Goal: Navigation & Orientation: Find specific page/section

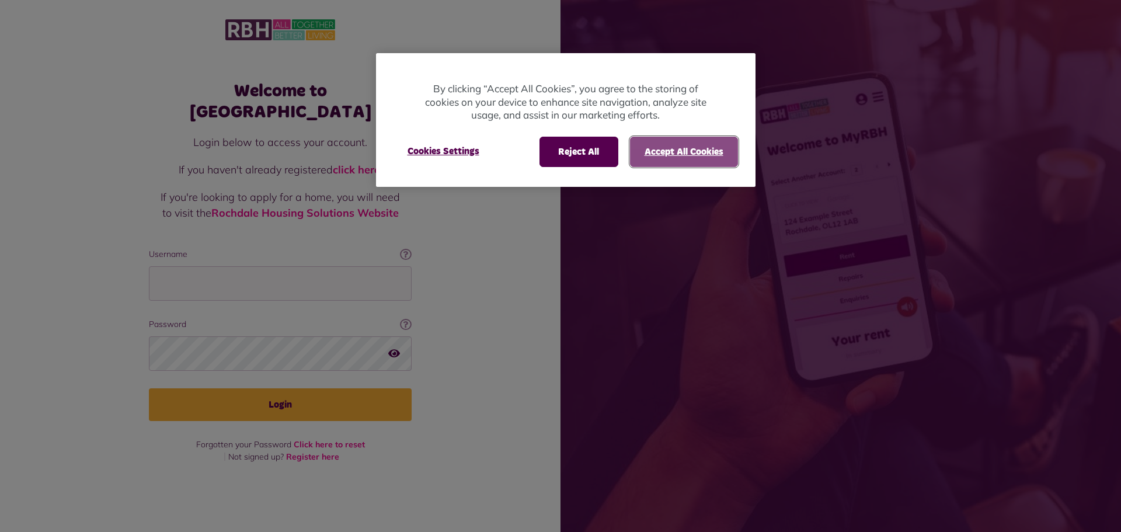
click at [674, 154] on button "Accept All Cookies" at bounding box center [684, 152] width 108 height 30
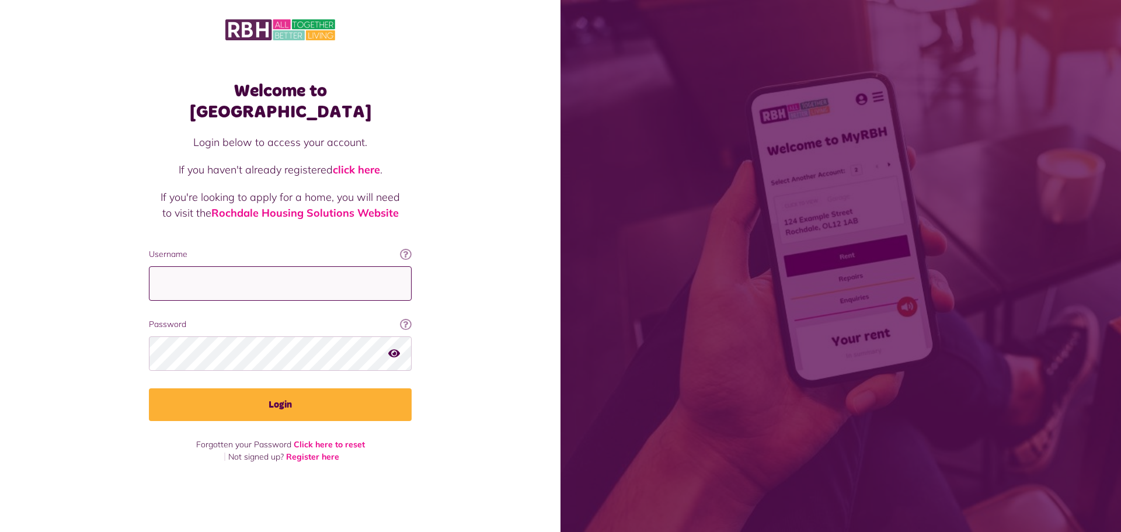
click at [208, 270] on input "Username" at bounding box center [280, 283] width 263 height 34
type input "**********"
click at [149, 388] on button "Login" at bounding box center [280, 404] width 263 height 33
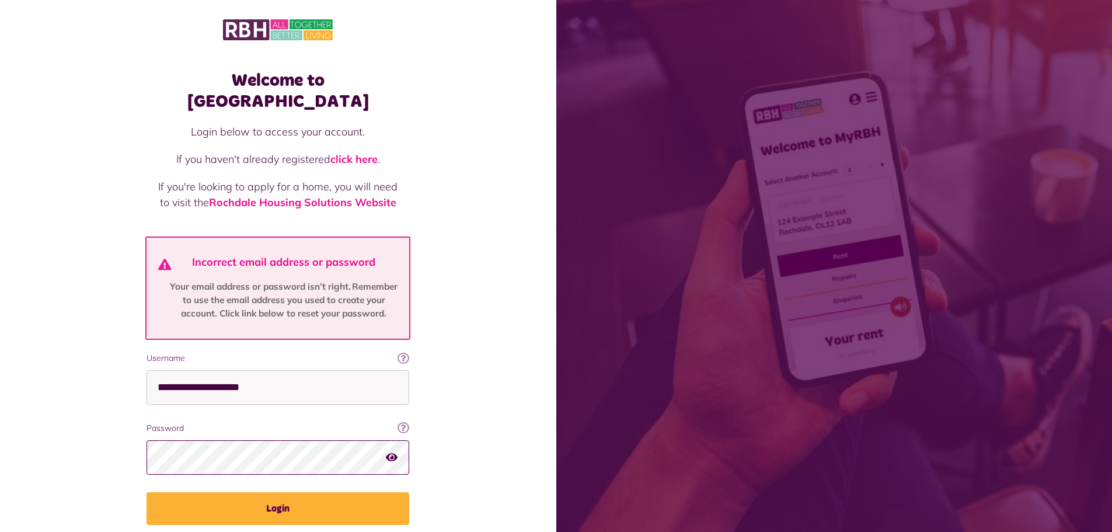
click at [147, 492] on button "Login" at bounding box center [278, 508] width 263 height 33
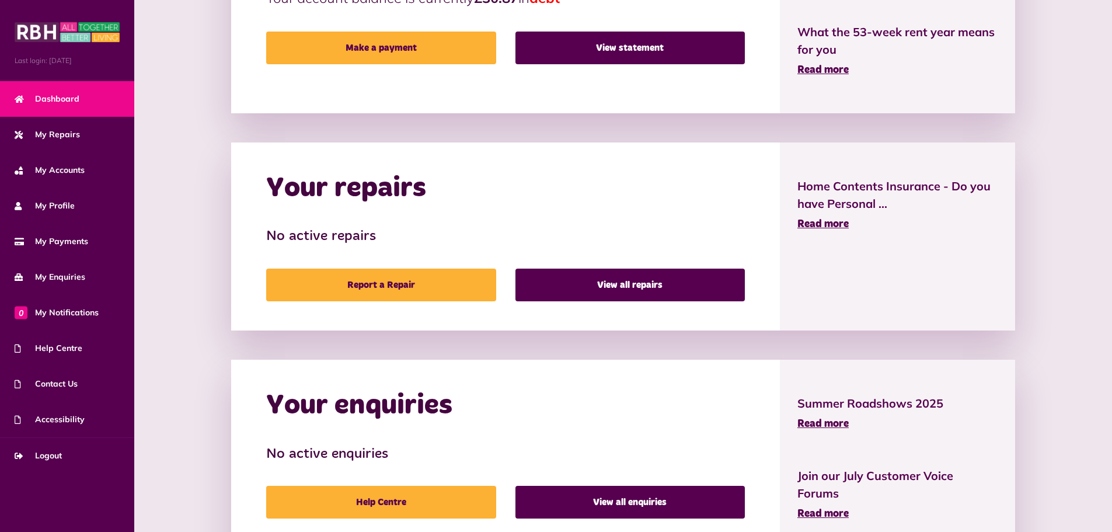
scroll to position [260, 0]
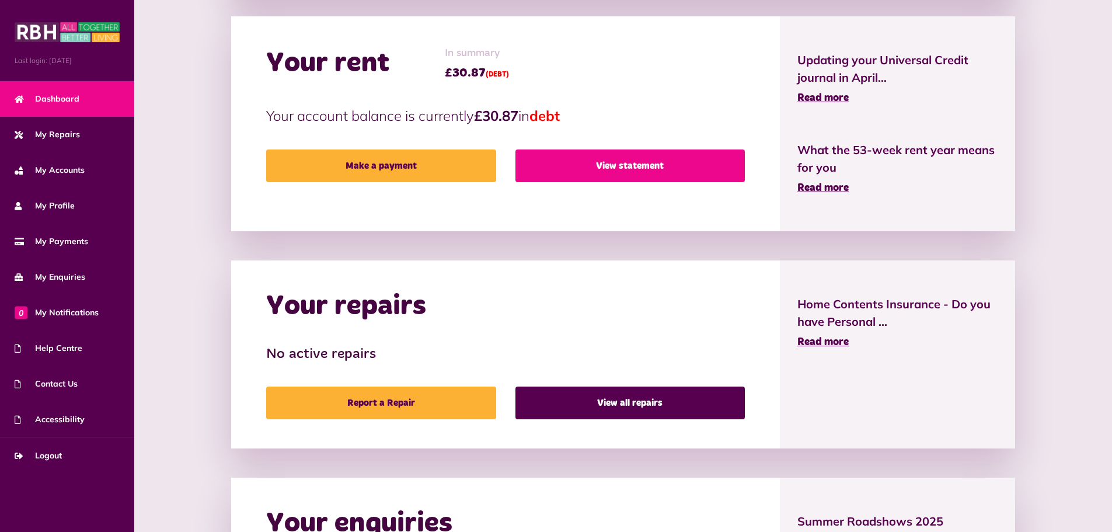
drag, startPoint x: 656, startPoint y: 166, endPoint x: 689, endPoint y: 177, distance: 35.6
click at [656, 166] on link "View statement" at bounding box center [629, 165] width 229 height 33
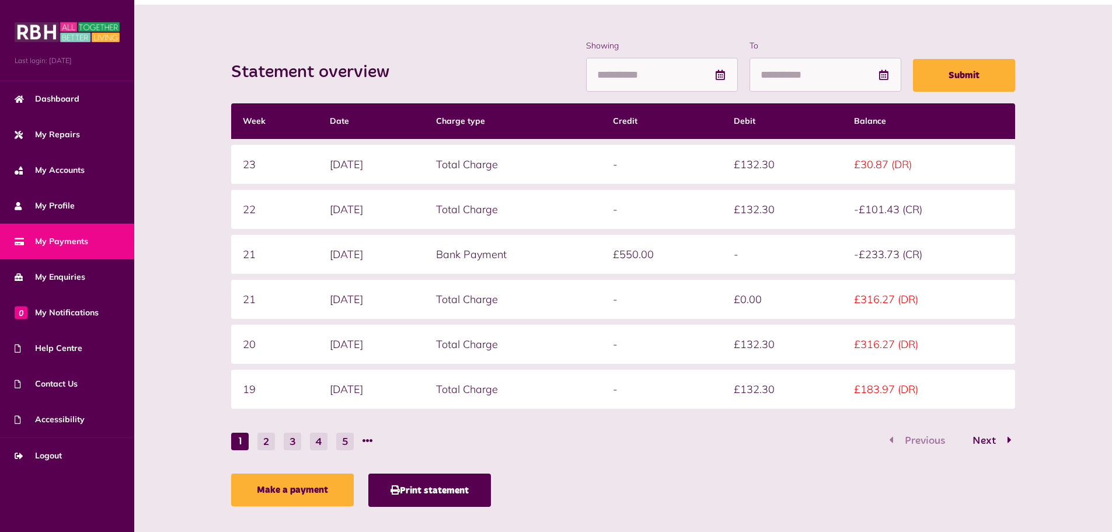
scroll to position [150, 0]
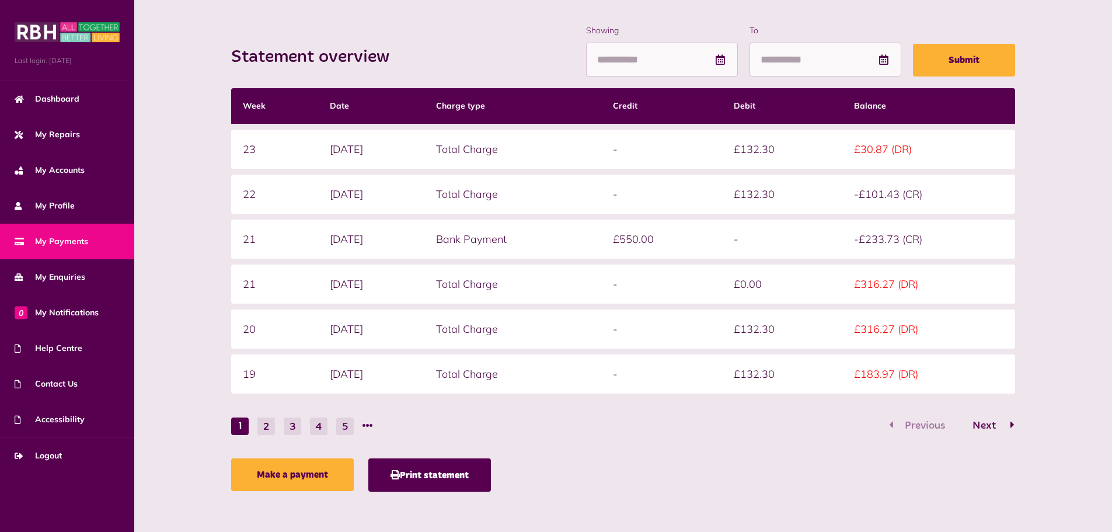
click at [994, 424] on span "Next" at bounding box center [984, 425] width 41 height 11
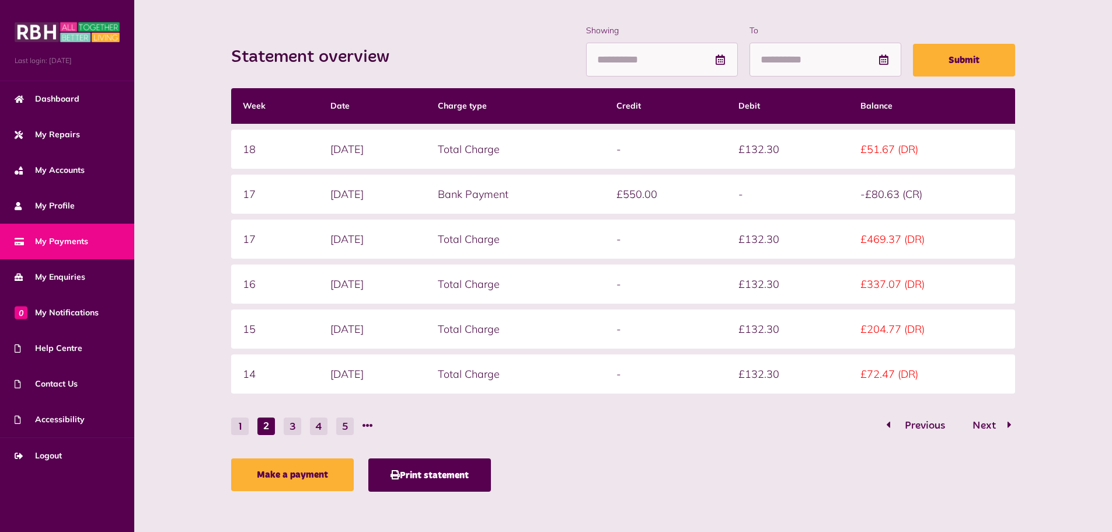
click at [925, 424] on span "Previous" at bounding box center [925, 425] width 58 height 11
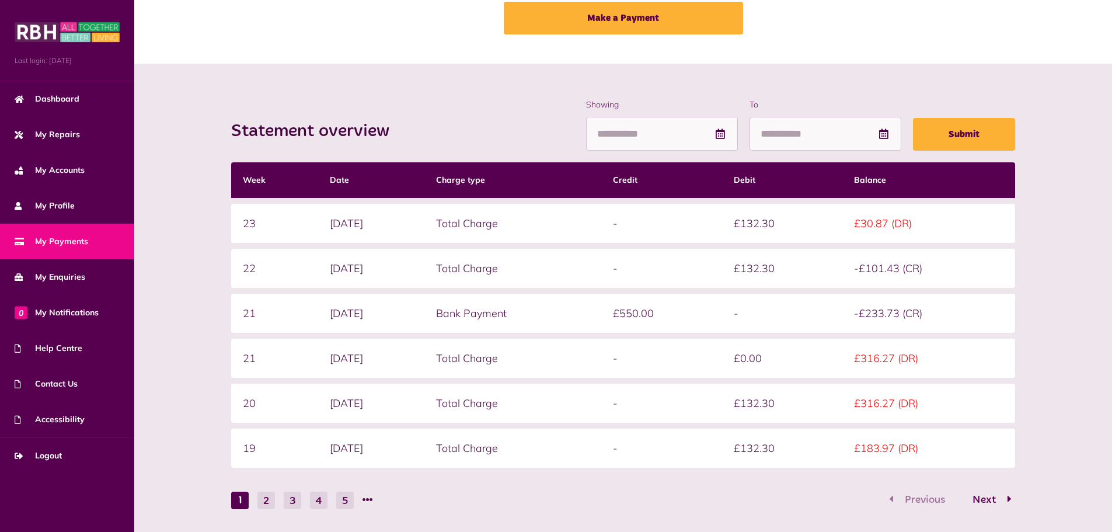
scroll to position [33, 0]
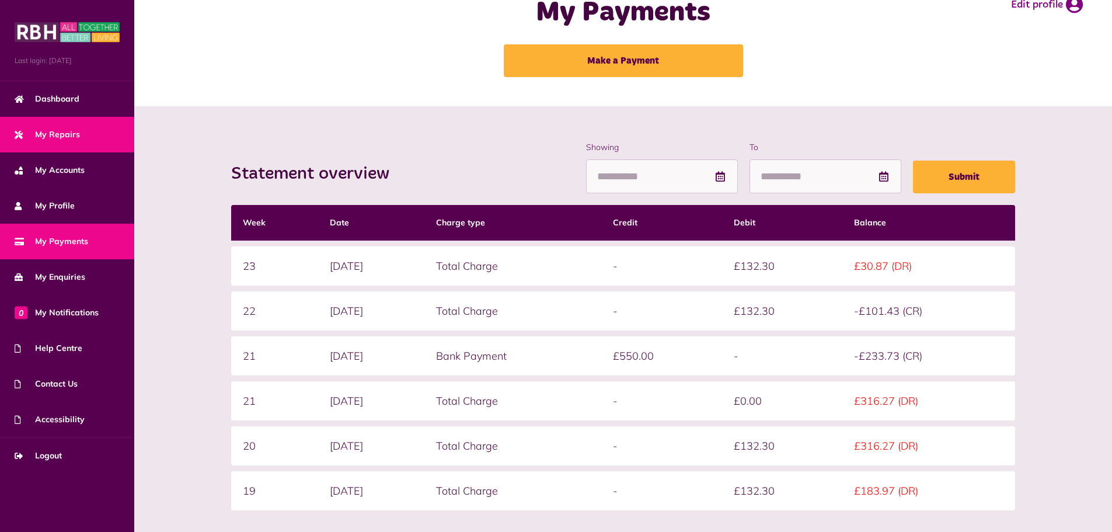
drag, startPoint x: 74, startPoint y: 141, endPoint x: 92, endPoint y: 141, distance: 17.5
click at [74, 141] on link "My Repairs" at bounding box center [67, 135] width 134 height 36
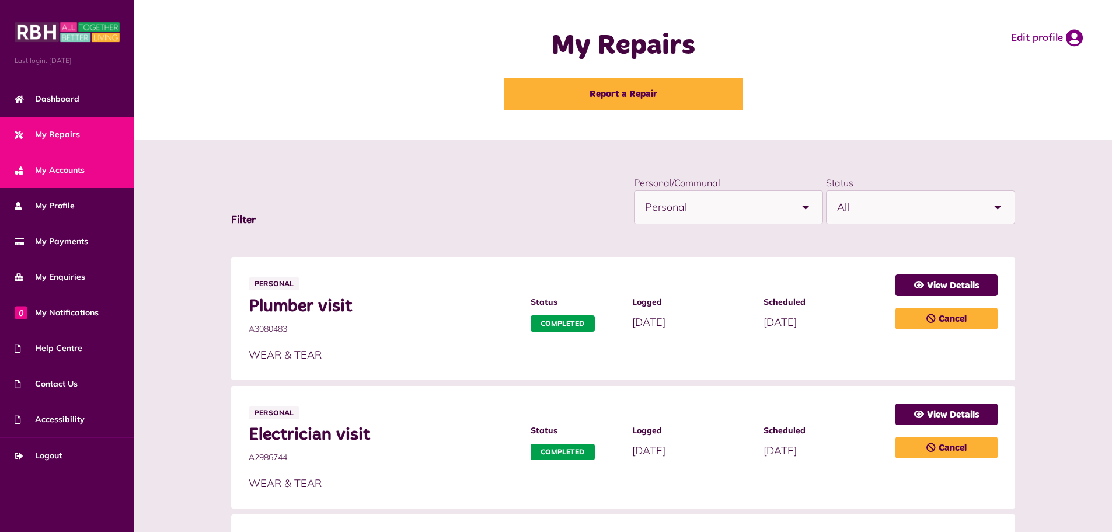
click at [93, 180] on link "My Accounts" at bounding box center [67, 170] width 134 height 36
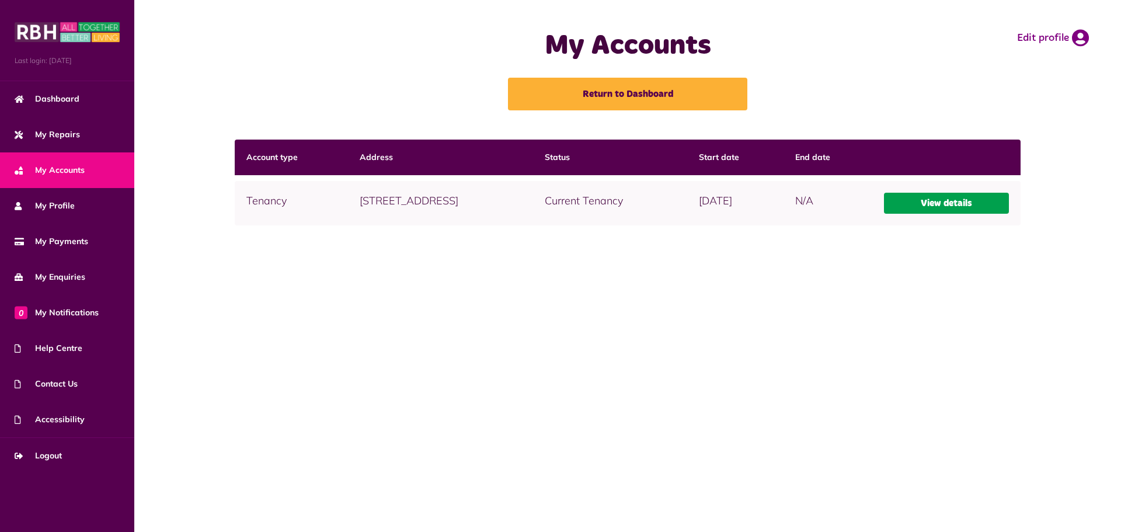
click at [938, 204] on link "View details" at bounding box center [947, 203] width 126 height 21
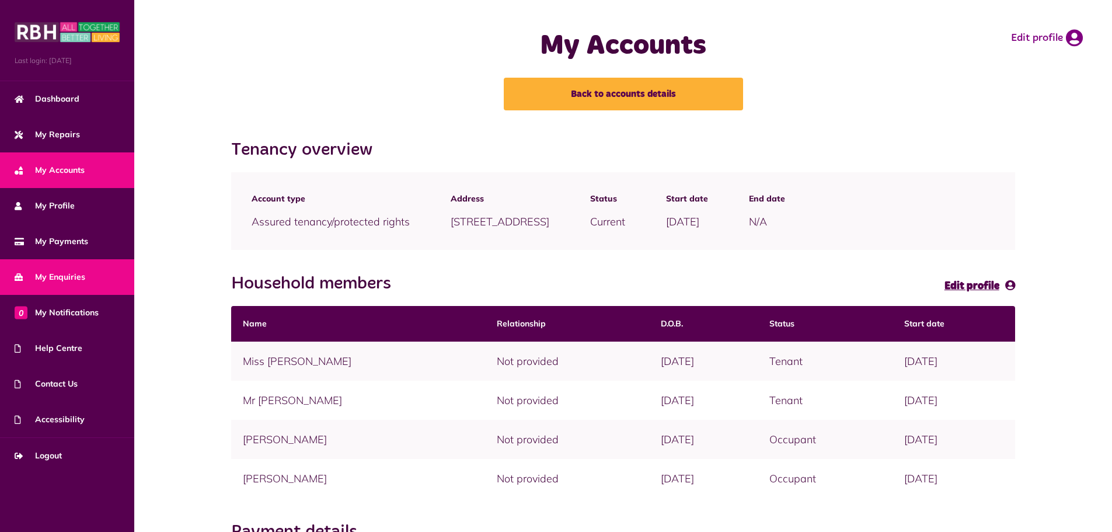
click at [90, 281] on link "My Enquiries" at bounding box center [67, 277] width 134 height 36
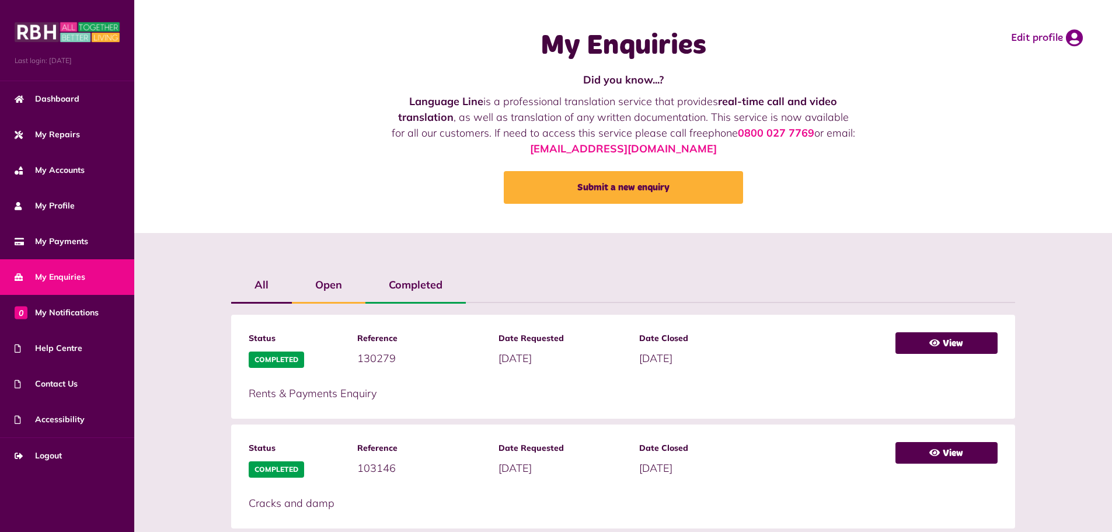
click at [336, 285] on label "Open" at bounding box center [329, 285] width 74 height 34
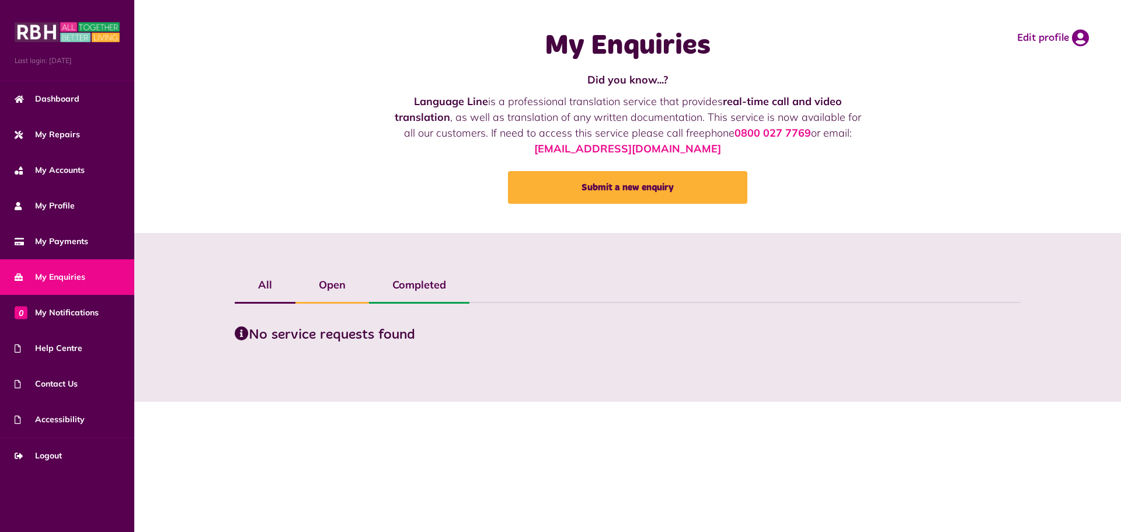
click at [417, 281] on label "Completed" at bounding box center [419, 285] width 100 height 34
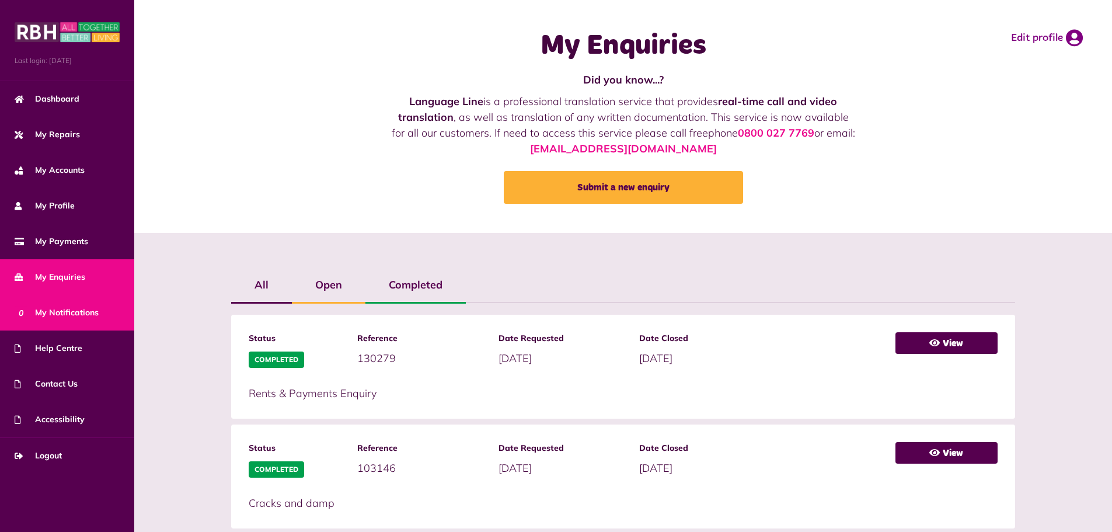
click at [109, 317] on link "0 My Notifications" at bounding box center [67, 313] width 134 height 36
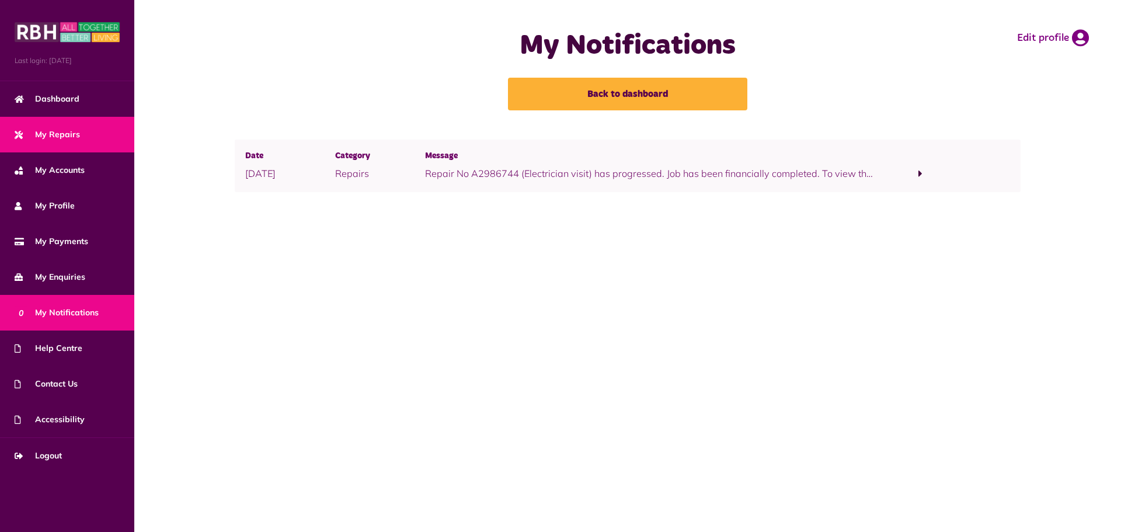
click at [79, 134] on link "My Repairs" at bounding box center [67, 135] width 134 height 36
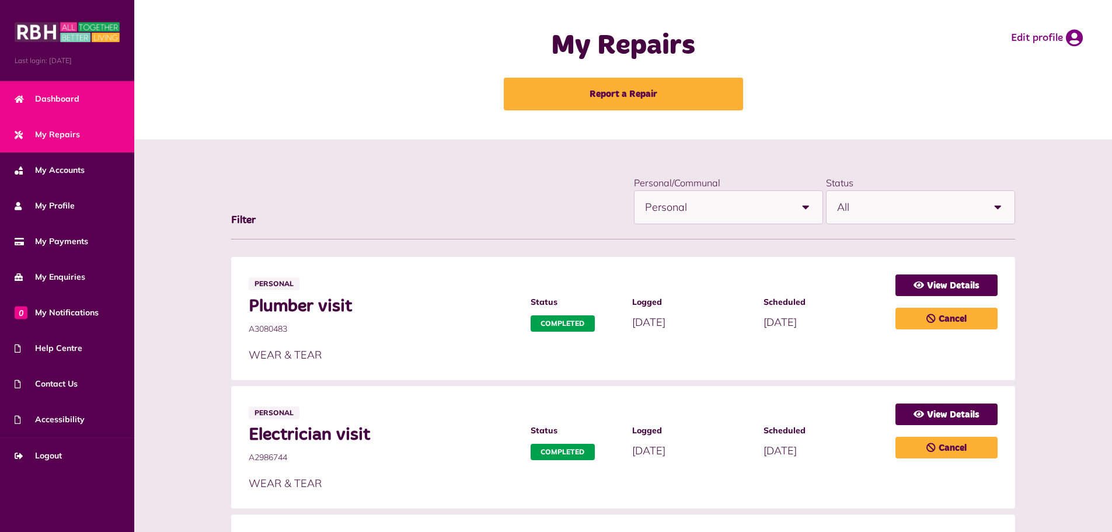
click at [68, 96] on span "Dashboard" at bounding box center [47, 99] width 65 height 12
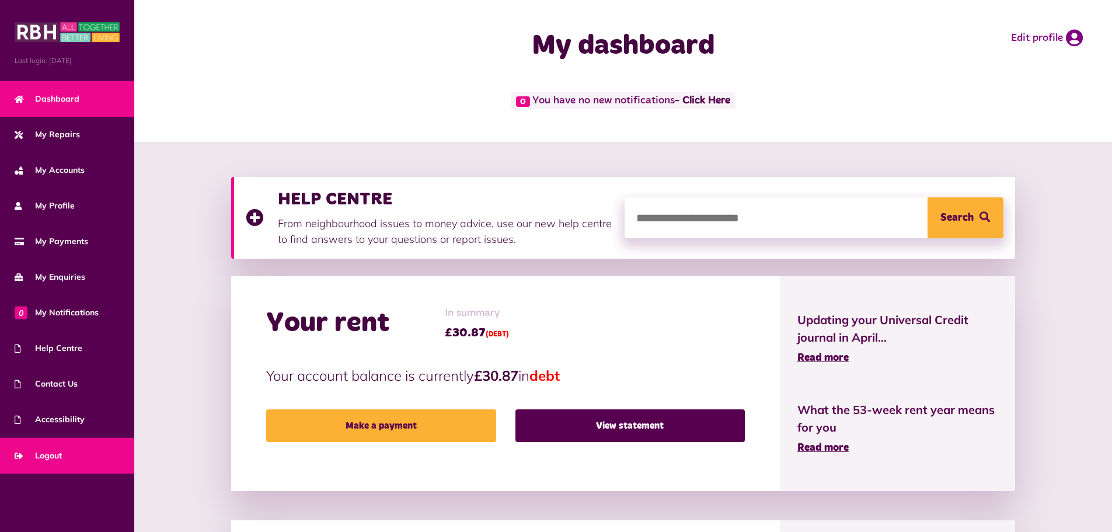
click at [76, 441] on link "Logout" at bounding box center [67, 456] width 134 height 36
